Goal: Task Accomplishment & Management: Use online tool/utility

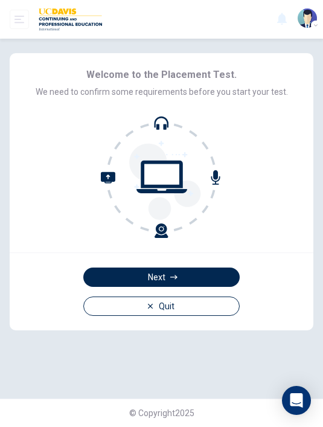
click at [132, 285] on button "Next" at bounding box center [161, 277] width 156 height 19
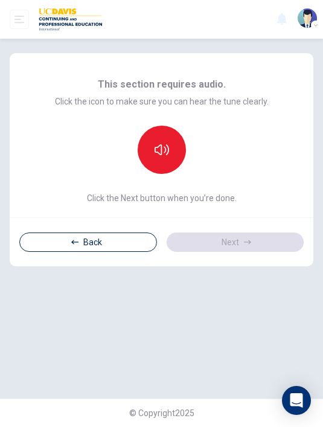
click at [106, 267] on div "This section requires audio. Click the icon to make sure you can hear the tune …" at bounding box center [161, 219] width 323 height 360
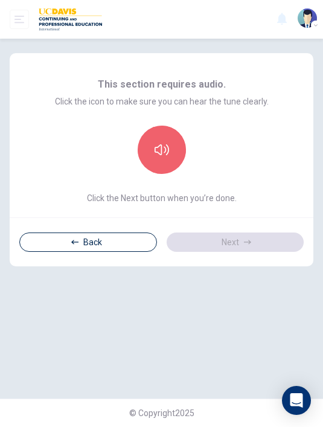
click at [156, 142] on button "button" at bounding box center [162, 150] width 48 height 48
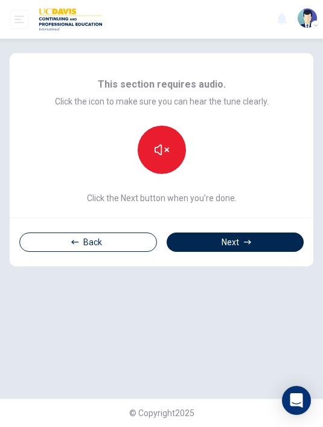
click at [223, 250] on button "Next" at bounding box center [235, 242] width 137 height 19
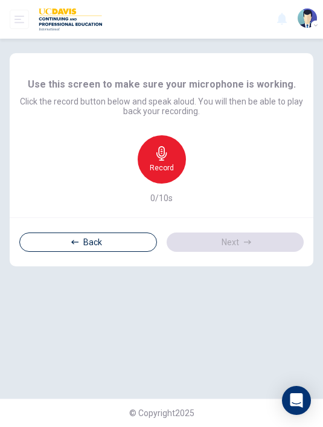
click at [156, 169] on h6 "Record" at bounding box center [162, 168] width 24 height 10
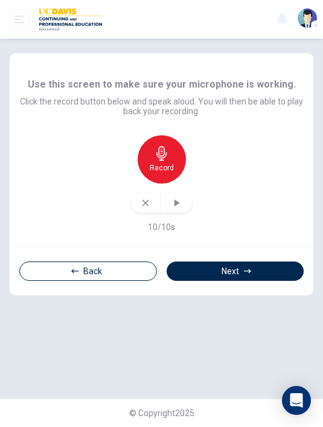
click at [173, 205] on icon "button" at bounding box center [176, 203] width 12 height 12
click at [195, 259] on div "Back Next" at bounding box center [162, 270] width 304 height 49
click at [188, 274] on button "Next" at bounding box center [235, 271] width 137 height 19
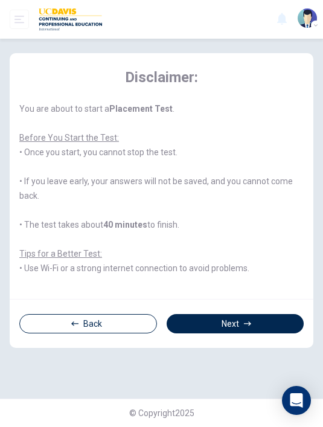
click at [188, 333] on button "Next" at bounding box center [235, 323] width 137 height 19
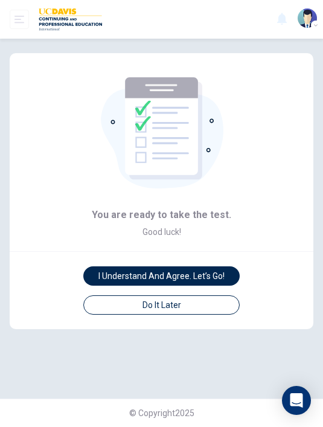
click at [100, 271] on button "I understand and agree. Let’s go!" at bounding box center [161, 275] width 156 height 19
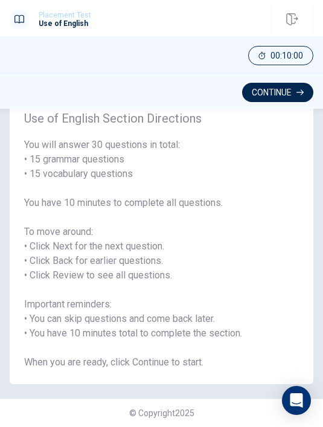
scroll to position [29, 0]
click at [259, 92] on button "Continue" at bounding box center [277, 92] width 71 height 19
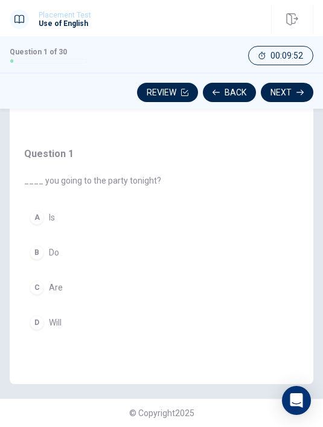
click at [39, 280] on div "C" at bounding box center [37, 287] width 14 height 14
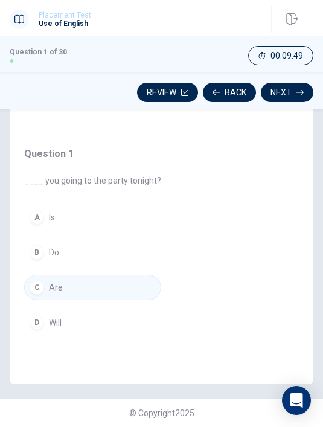
click at [34, 317] on div "D" at bounding box center [37, 322] width 14 height 14
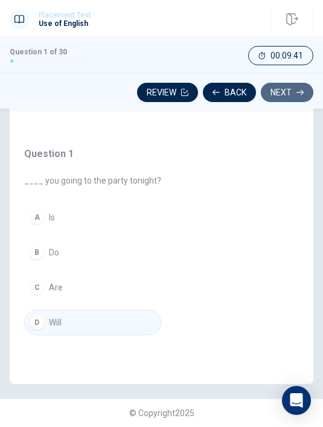
click at [283, 85] on button "Next" at bounding box center [287, 92] width 53 height 19
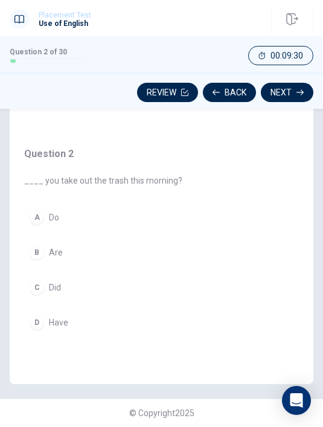
click at [41, 285] on div "C" at bounding box center [37, 287] width 14 height 14
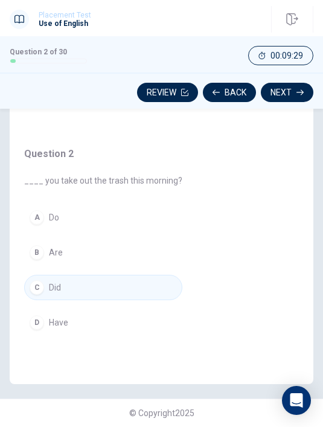
click at [278, 83] on button "Next" at bounding box center [287, 92] width 53 height 19
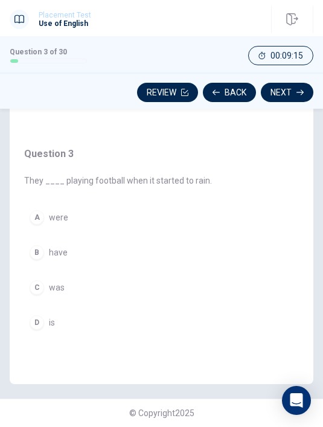
click at [50, 213] on span "were" at bounding box center [58, 218] width 19 height 10
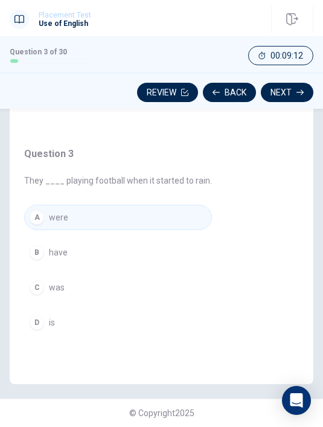
click at [282, 91] on button "Next" at bounding box center [287, 92] width 53 height 19
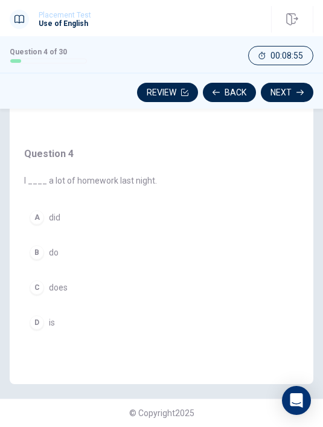
click at [43, 282] on div "C" at bounding box center [37, 287] width 14 height 14
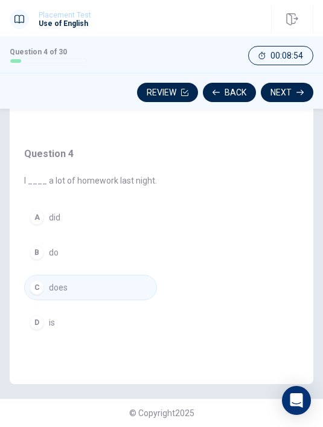
click at [162, 96] on button "Review" at bounding box center [167, 92] width 61 height 19
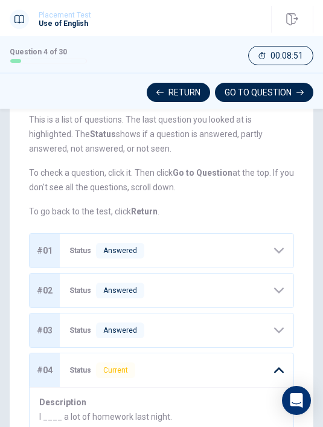
scroll to position [69, 0]
click at [274, 251] on icon at bounding box center [279, 251] width 10 height 10
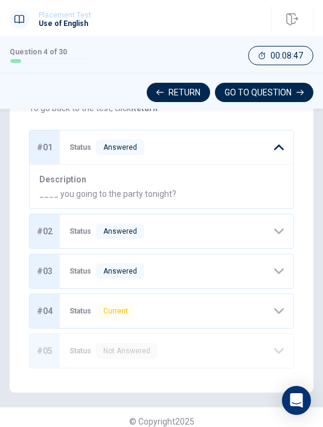
scroll to position [172, 0]
click at [103, 308] on span "Current" at bounding box center [115, 311] width 39 height 16
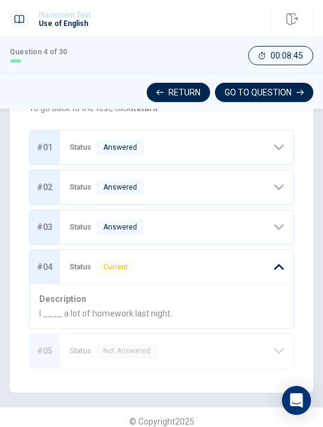
click at [119, 316] on span "I ____ a lot of homework last night." at bounding box center [161, 314] width 245 height 10
click at [163, 89] on icon "button" at bounding box center [159, 92] width 7 height 7
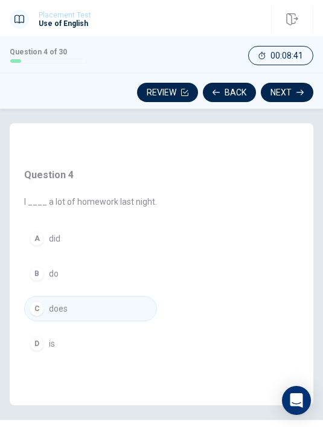
scroll to position [0, 0]
click at [47, 238] on button "A did" at bounding box center [90, 238] width 133 height 25
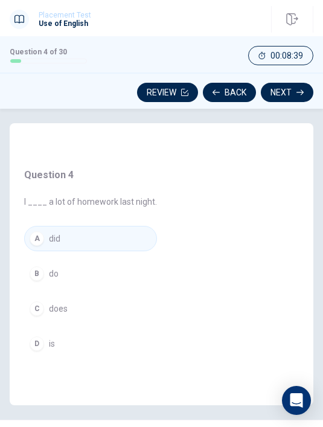
click at [285, 90] on button "Next" at bounding box center [287, 92] width 53 height 19
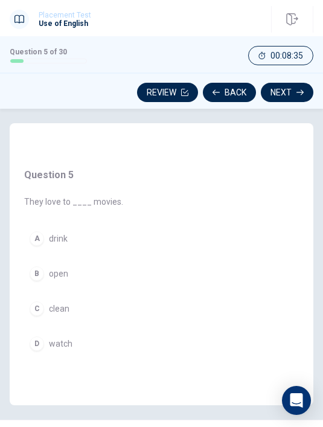
click at [39, 343] on div "D" at bounding box center [37, 344] width 14 height 14
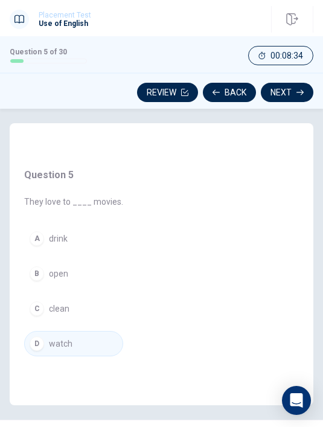
click at [291, 80] on div "Review Back Next" at bounding box center [161, 90] width 323 height 36
click at [283, 89] on button "Next" at bounding box center [287, 92] width 53 height 19
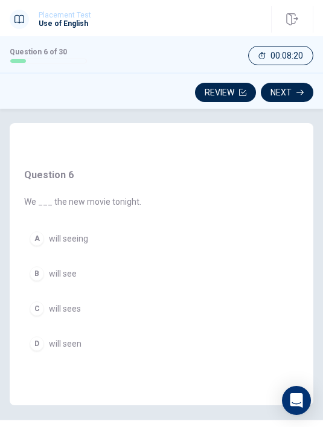
click at [283, 89] on button "Next" at bounding box center [287, 92] width 53 height 19
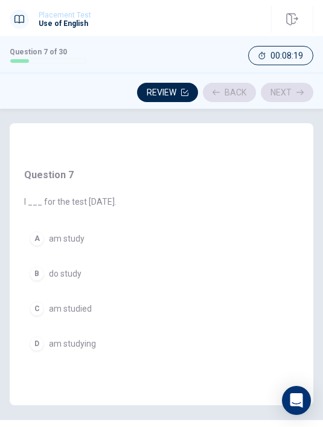
click at [156, 96] on button "Review" at bounding box center [167, 92] width 61 height 19
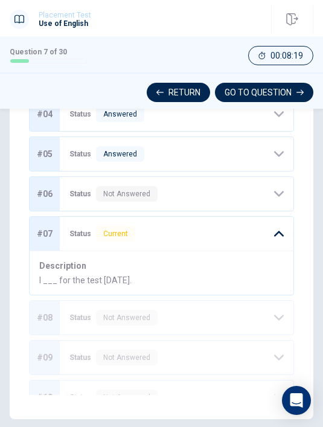
scroll to position [134, 0]
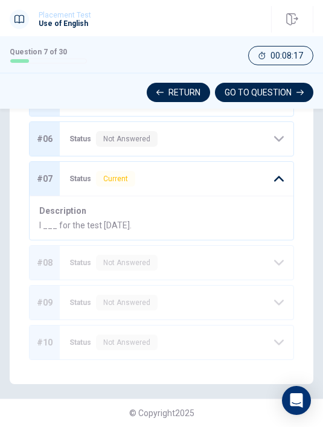
click at [84, 181] on span "Status" at bounding box center [80, 179] width 22 height 8
click at [113, 185] on span "Current" at bounding box center [115, 179] width 39 height 16
click at [104, 180] on span "Current" at bounding box center [115, 179] width 39 height 16
click at [169, 97] on button "Return" at bounding box center [178, 92] width 63 height 19
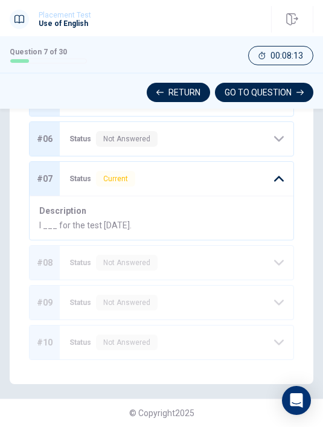
scroll to position [60, 0]
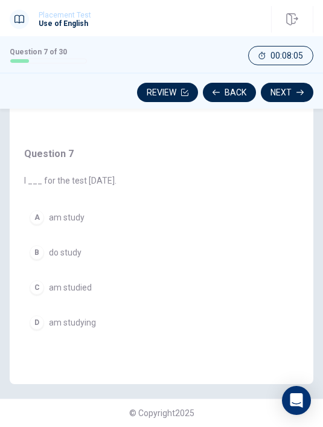
click at [225, 97] on button "Back" at bounding box center [229, 92] width 53 height 19
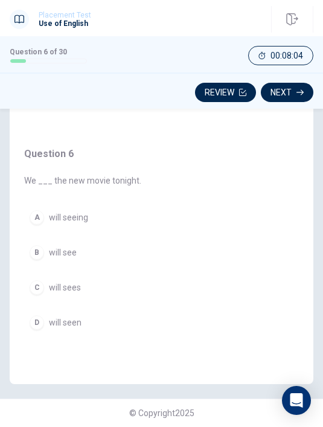
click at [39, 240] on button "B will see" at bounding box center [82, 252] width 117 height 25
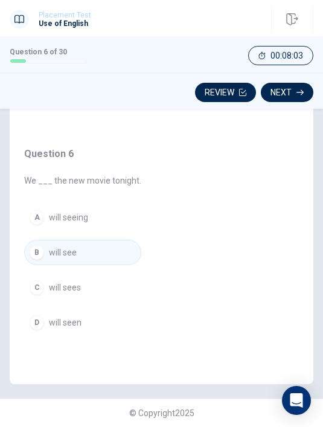
click at [282, 94] on button "Next" at bounding box center [287, 92] width 53 height 19
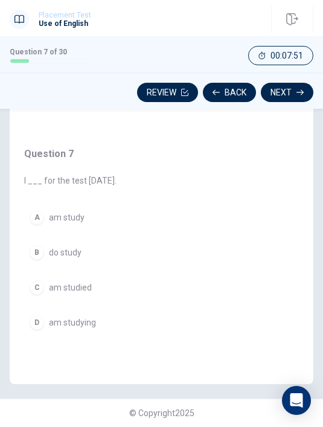
click at [54, 310] on button "D am studying" at bounding box center [70, 322] width 92 height 25
click at [310, 95] on button "Next" at bounding box center [287, 92] width 53 height 19
click at [44, 205] on button "A wearing" at bounding box center [82, 217] width 117 height 25
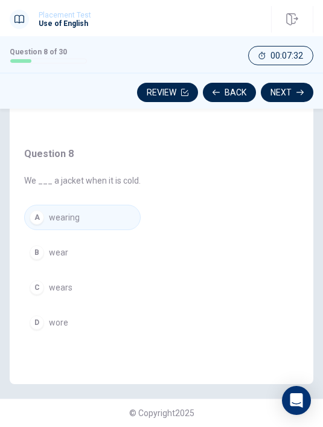
click at [275, 87] on button "Next" at bounding box center [287, 92] width 53 height 19
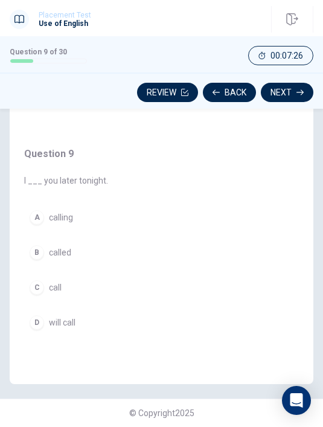
click at [45, 310] on button "D will call" at bounding box center [66, 322] width 84 height 25
click at [272, 92] on button "Next" at bounding box center [287, 92] width 53 height 19
click at [42, 275] on button "C keep" at bounding box center [102, 287] width 157 height 25
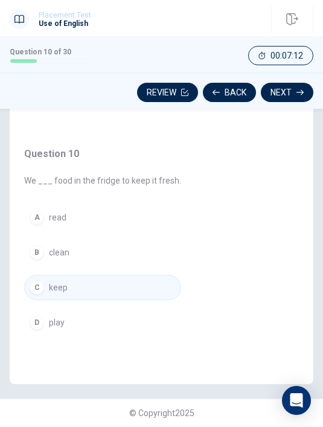
click at [279, 94] on button "Next" at bounding box center [287, 92] width 53 height 19
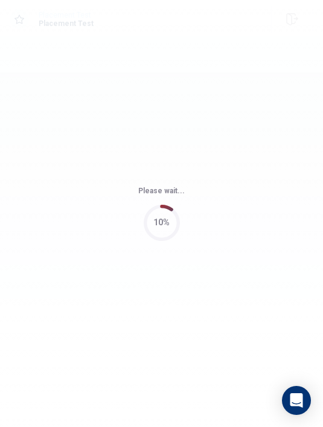
scroll to position [0, 0]
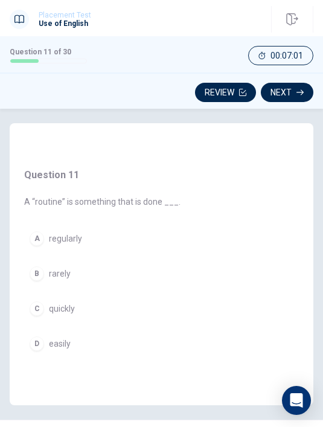
click at [39, 236] on div "A" at bounding box center [37, 238] width 14 height 14
